Goal: Transaction & Acquisition: Obtain resource

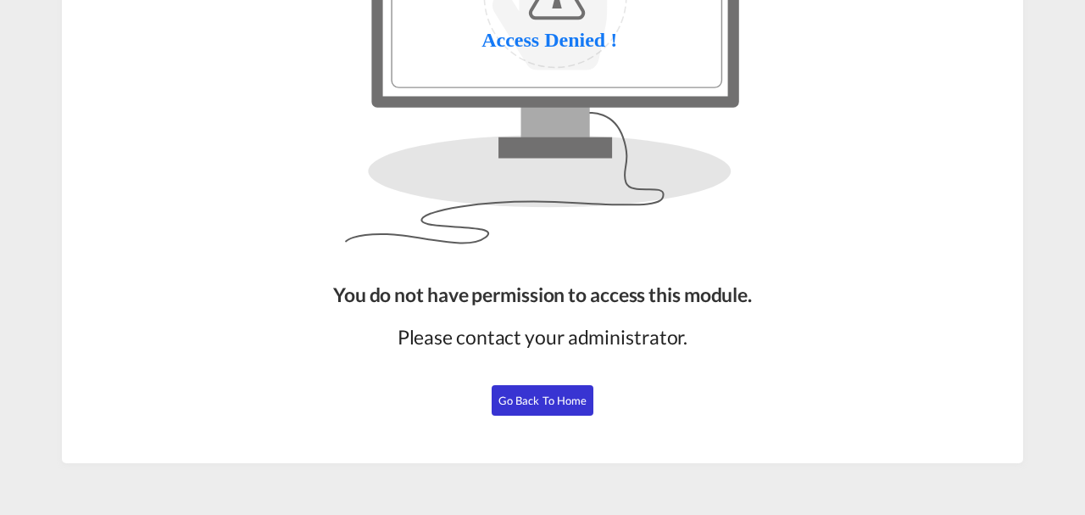
click at [533, 397] on span "Go Back to Home" at bounding box center [543, 400] width 89 height 14
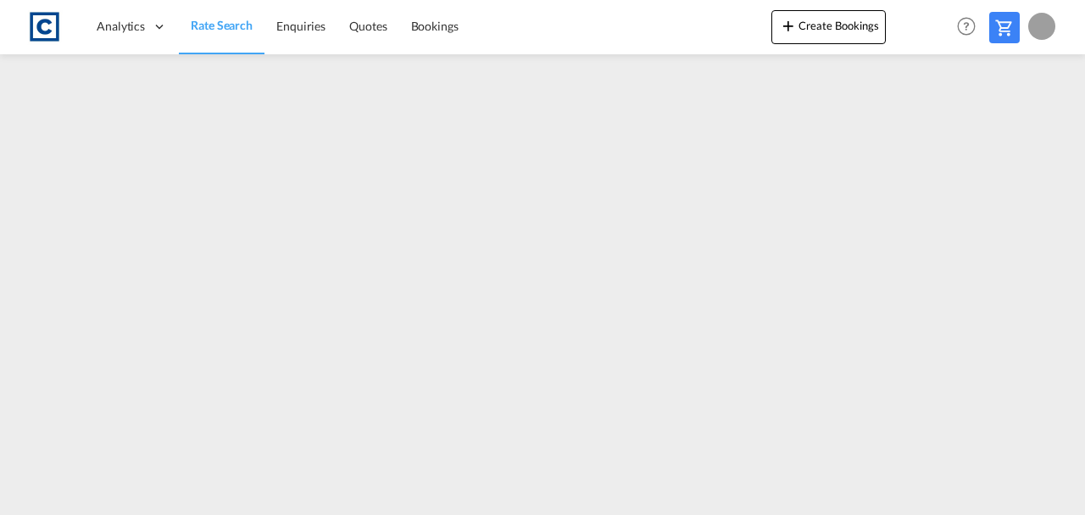
scroll to position [206, 0]
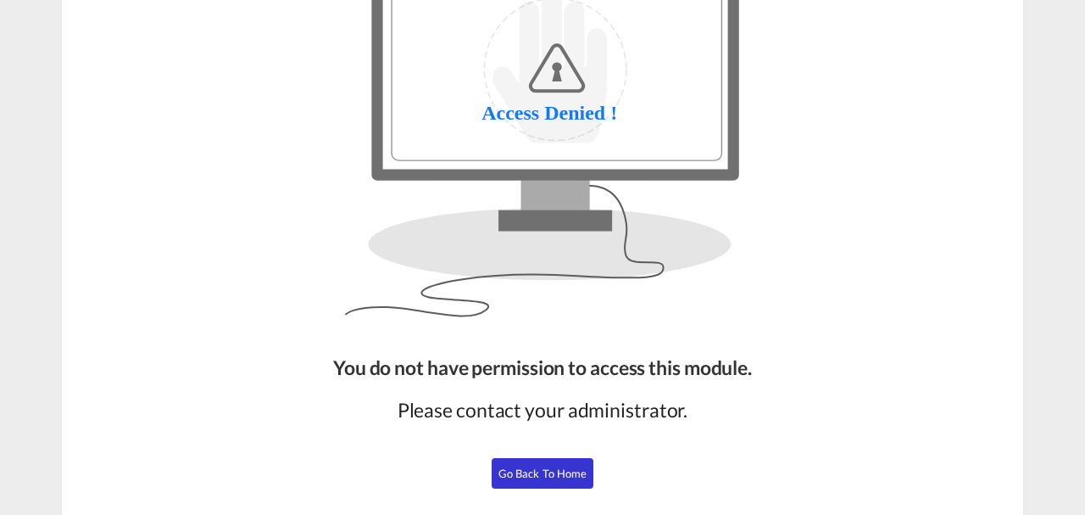
scroll to position [207, 0]
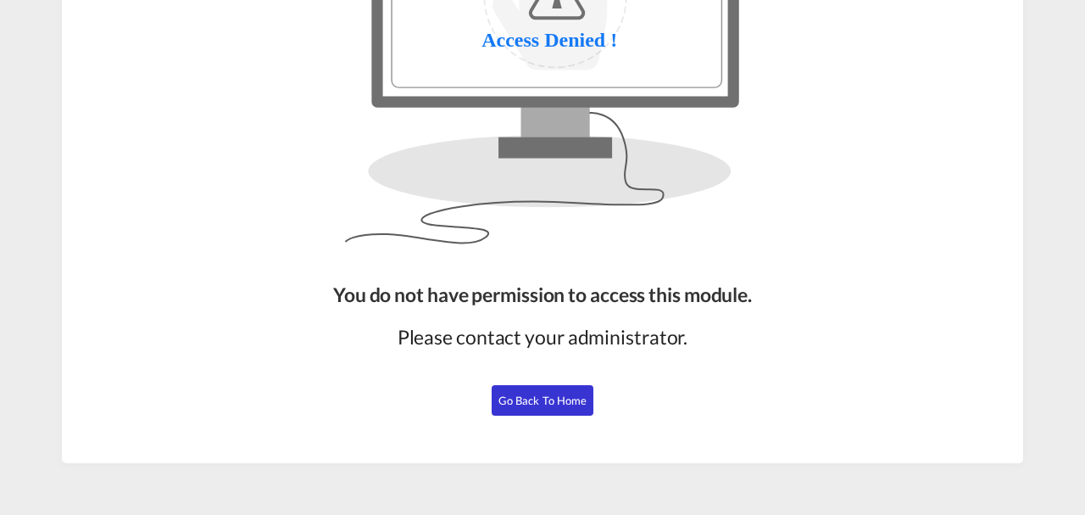
click at [556, 395] on span "Go Back to Home" at bounding box center [543, 400] width 89 height 14
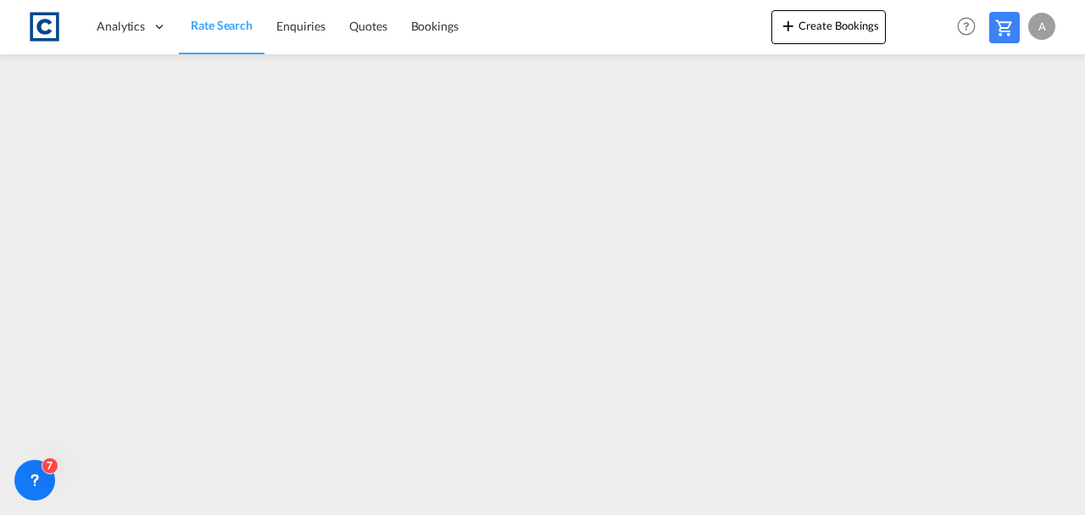
click at [212, 24] on span "Rate Search" at bounding box center [222, 25] width 62 height 14
click at [227, 26] on span "Rate Search" at bounding box center [222, 25] width 62 height 14
click at [220, 29] on span "Rate Search" at bounding box center [222, 25] width 62 height 14
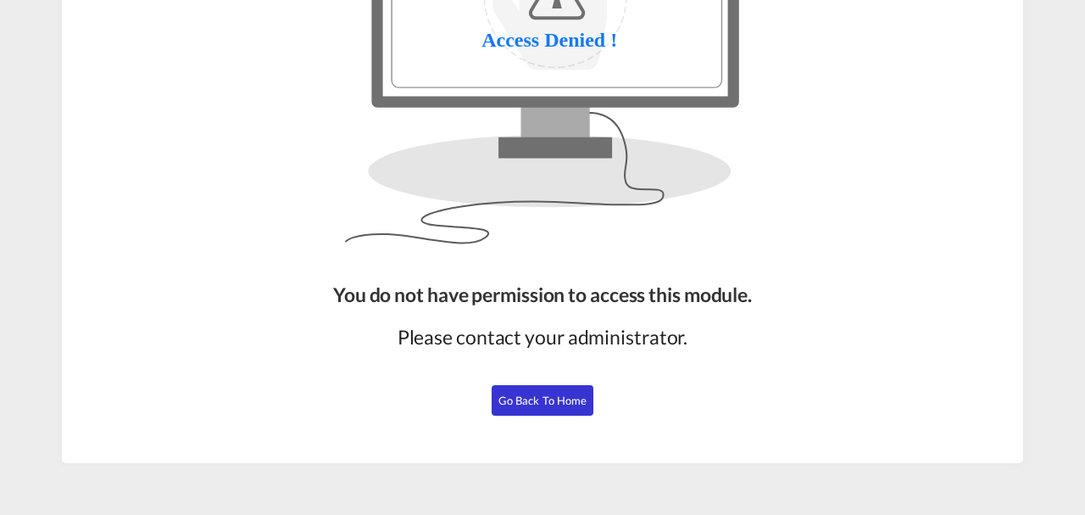
click at [535, 405] on span "Go Back to Home" at bounding box center [543, 400] width 89 height 14
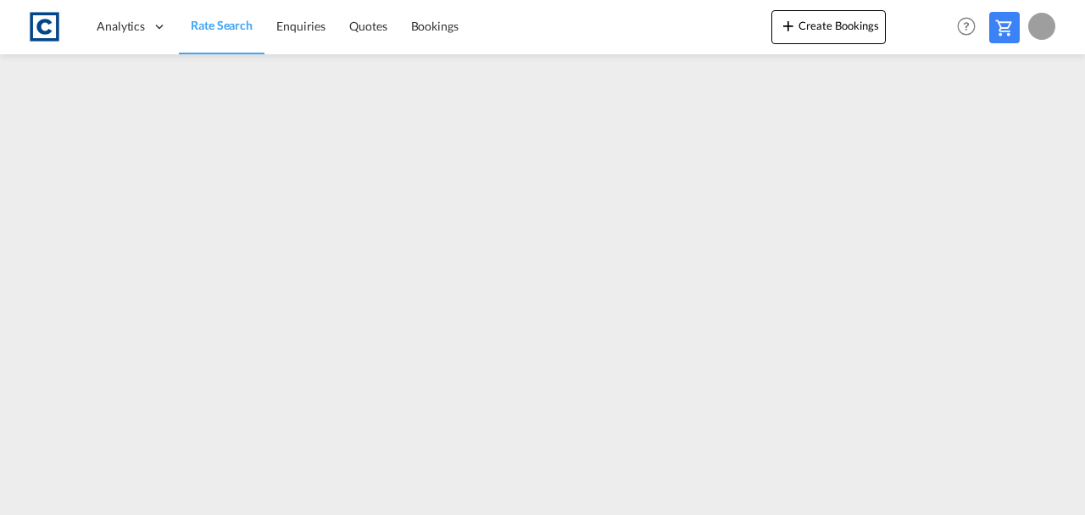
scroll to position [206, 0]
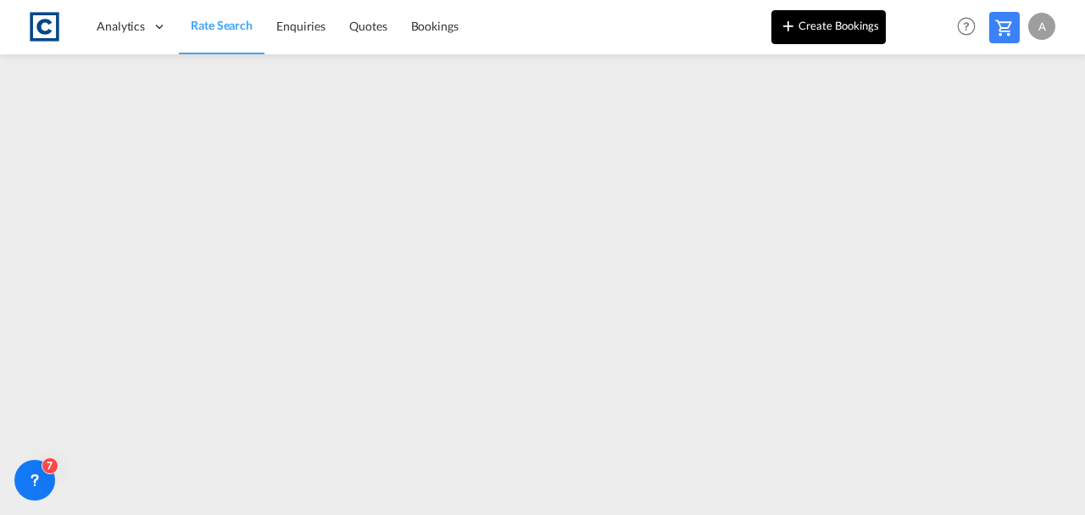
click at [841, 22] on button "Create Bookings" at bounding box center [829, 27] width 114 height 34
click at [369, 32] on span "Quotes" at bounding box center [367, 26] width 37 height 14
